Goal: Task Accomplishment & Management: Complete application form

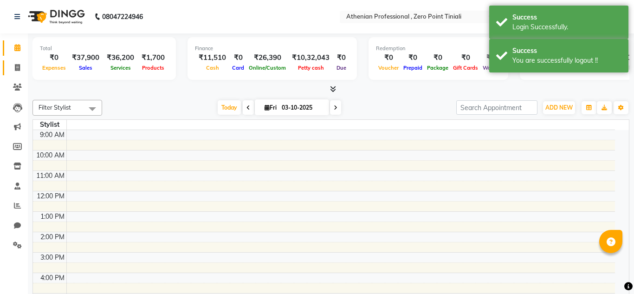
select select "en"
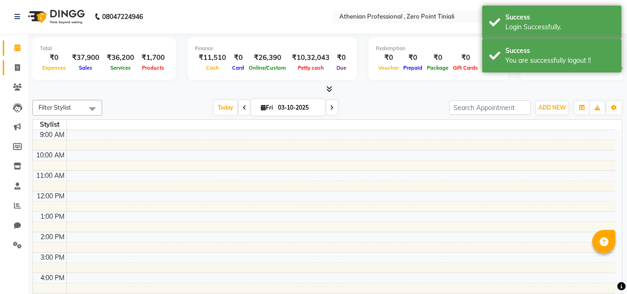
click at [19, 65] on icon at bounding box center [17, 67] width 5 height 7
select select "service"
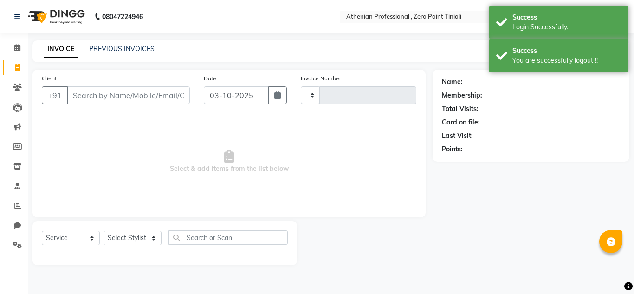
type input "p"
type input "2827"
select select "8300"
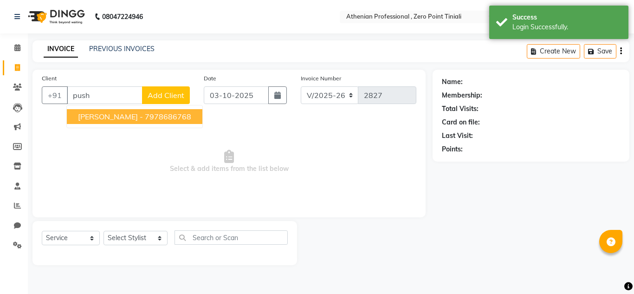
click at [109, 114] on span "[PERSON_NAME] -" at bounding box center [110, 116] width 65 height 9
type input "7978686768"
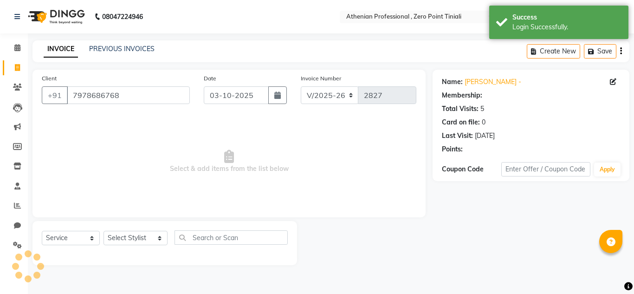
select select "1: Object"
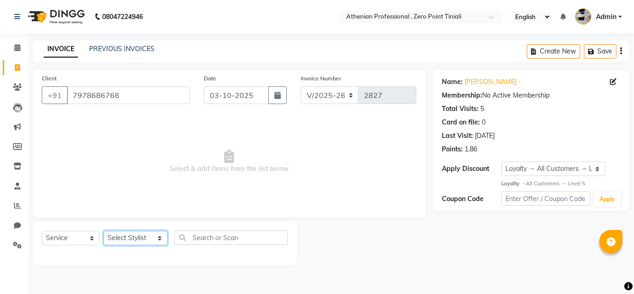
drag, startPoint x: 134, startPoint y: 237, endPoint x: 120, endPoint y: 238, distance: 14.0
click at [120, 238] on select "Select Stylist [PERSON_NAME][MEDICAL_DATA] Admin [PERSON_NAME] BIHAM LINDUM NEM…" at bounding box center [135, 238] width 64 height 14
select select "92479"
click at [103, 231] on select "Select Stylist [PERSON_NAME][MEDICAL_DATA] Admin [PERSON_NAME] BIHAM LINDUM NEM…" at bounding box center [135, 238] width 64 height 14
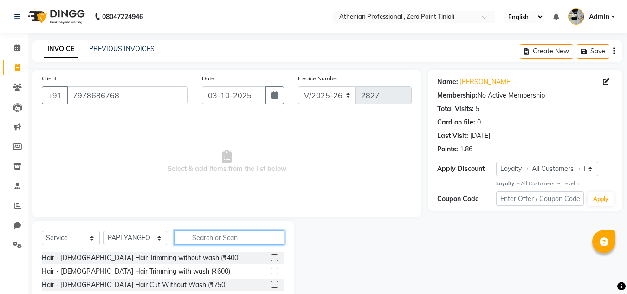
click at [208, 233] on input "text" at bounding box center [229, 237] width 110 height 14
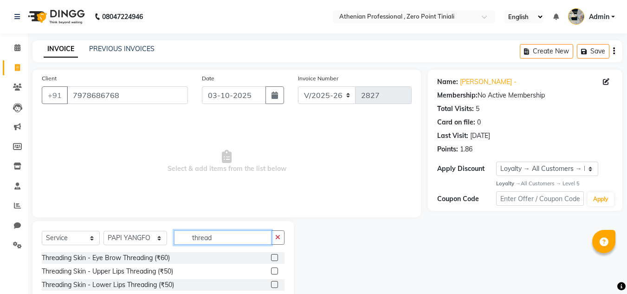
type input "thread"
click at [271, 260] on label at bounding box center [274, 257] width 7 height 7
click at [271, 260] on input "checkbox" at bounding box center [274, 258] width 6 height 6
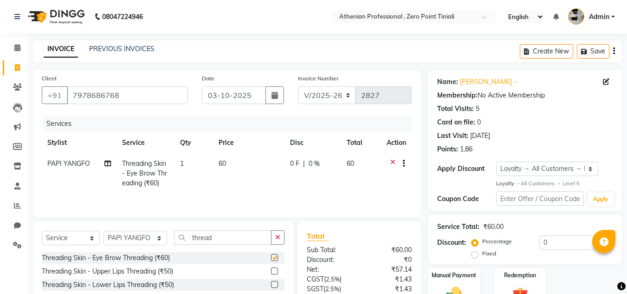
checkbox input "false"
click at [271, 274] on div at bounding box center [274, 272] width 6 height 10
click at [271, 271] on label at bounding box center [274, 270] width 7 height 7
click at [271, 271] on input "checkbox" at bounding box center [274, 271] width 6 height 6
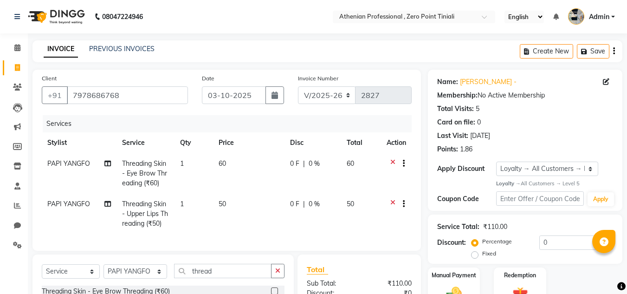
checkbox input "false"
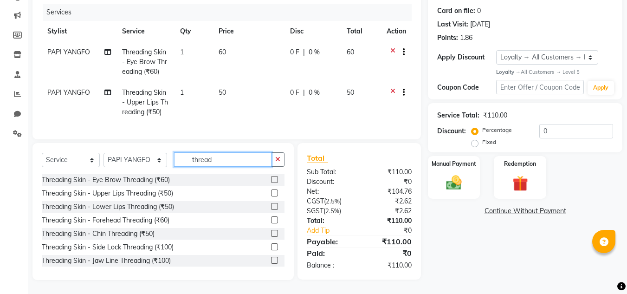
click at [219, 160] on input "thread" at bounding box center [222, 159] width 97 height 14
type input "t"
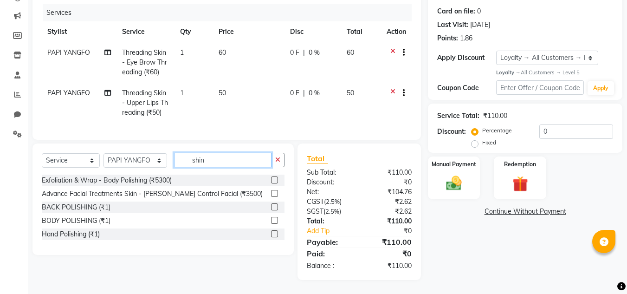
scroll to position [118, 0]
type input "shin"
click at [274, 195] on label at bounding box center [274, 193] width 7 height 7
click at [274, 195] on input "checkbox" at bounding box center [274, 194] width 6 height 6
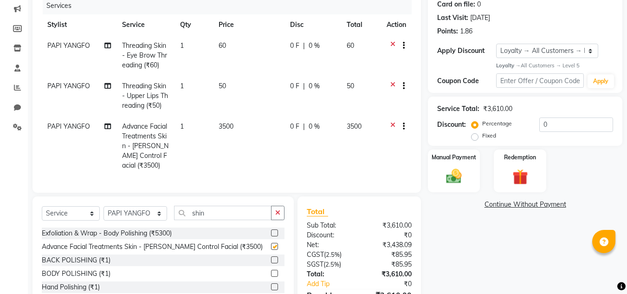
checkbox input "false"
click at [226, 128] on span "3500" at bounding box center [226, 126] width 15 height 8
select select "92479"
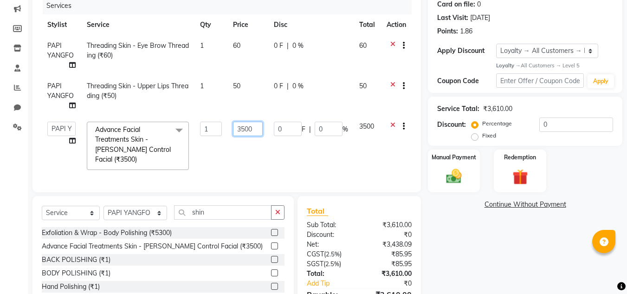
click at [246, 129] on input "3500" at bounding box center [248, 129] width 30 height 14
type input "3600"
click at [470, 246] on div "Name: [PERSON_NAME] - Membership: No Active Membership Total Visits: 5 Card on …" at bounding box center [528, 142] width 201 height 380
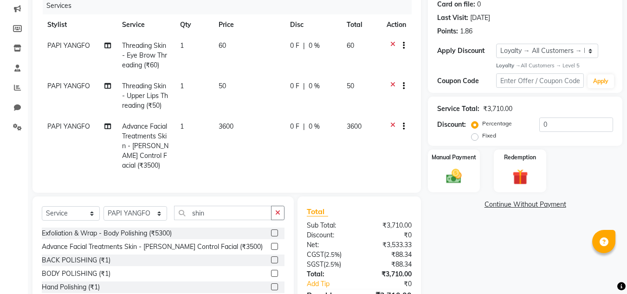
scroll to position [178, 0]
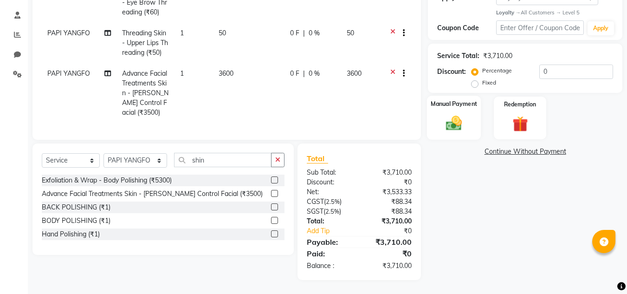
click at [444, 100] on label "Manual Payment" at bounding box center [454, 104] width 46 height 9
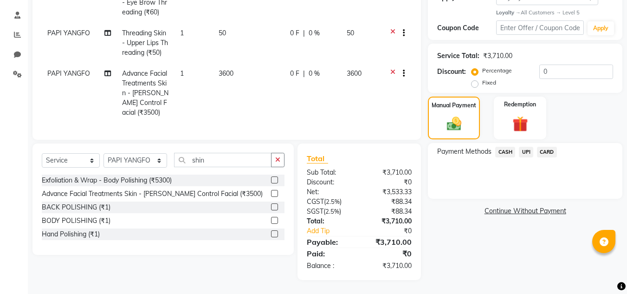
click at [524, 147] on span "UPI" at bounding box center [526, 152] width 14 height 11
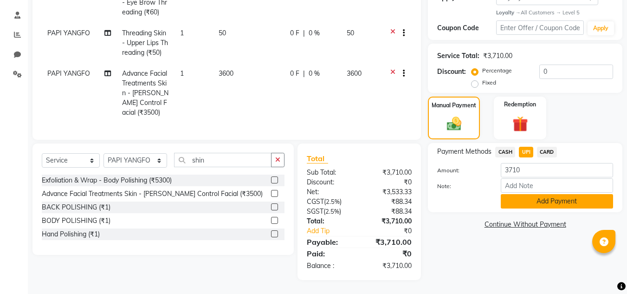
click at [531, 197] on button "Add Payment" at bounding box center [557, 201] width 112 height 14
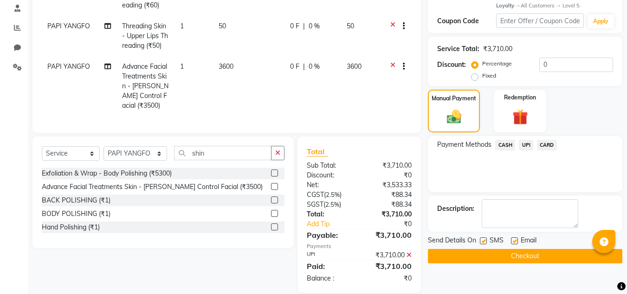
click at [529, 251] on button "Checkout" at bounding box center [525, 256] width 194 height 14
